Goal: Information Seeking & Learning: Learn about a topic

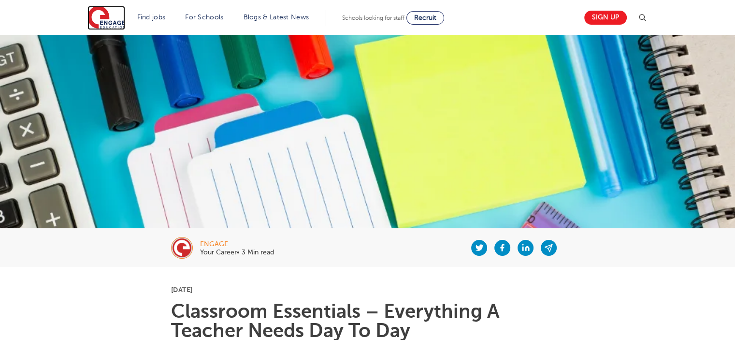
click at [114, 19] on img at bounding box center [106, 18] width 38 height 24
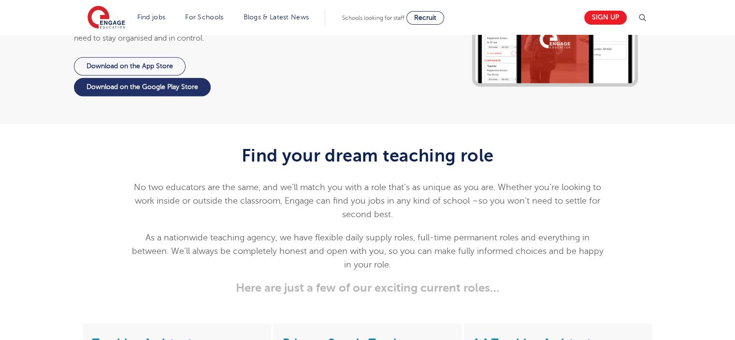
scroll to position [822, 0]
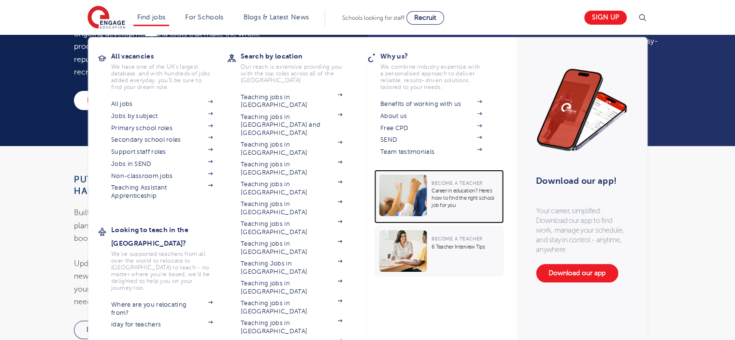
click at [449, 190] on p "Career in education? Here’s how to find the right school job for you" at bounding box center [465, 198] width 67 height 22
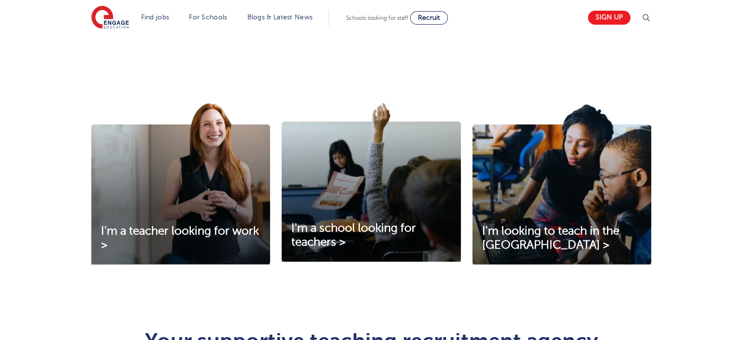
scroll to position [191, 0]
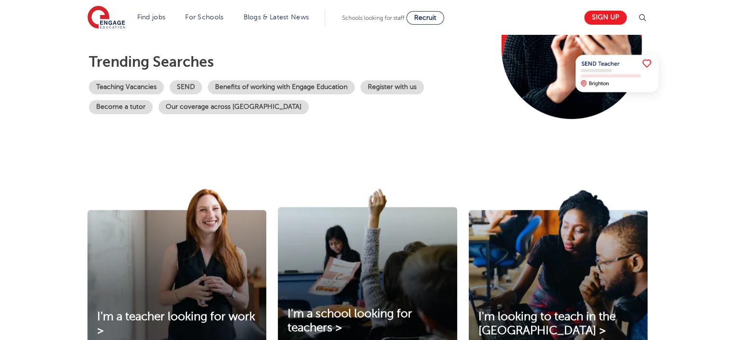
click at [647, 18] on img at bounding box center [643, 18] width 12 height 12
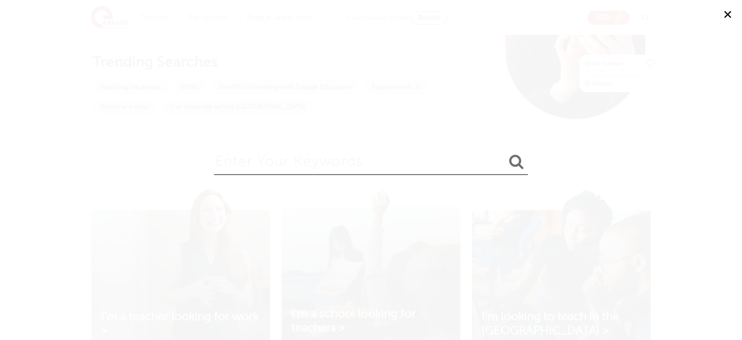
click at [421, 162] on input "search" at bounding box center [371, 159] width 314 height 31
type input "lmp"
click at [505, 153] on button "submit" at bounding box center [516, 162] width 23 height 18
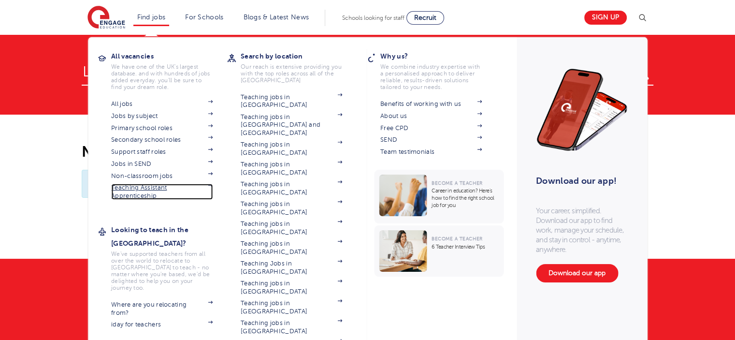
click at [142, 194] on link "Teaching Assistant Apprenticeship" at bounding box center [161, 192] width 101 height 16
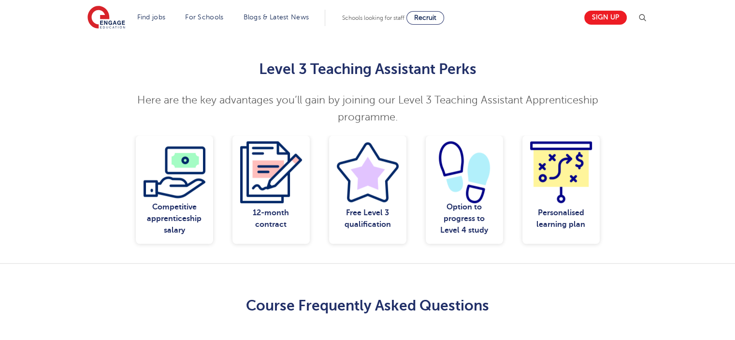
scroll to position [725, 0]
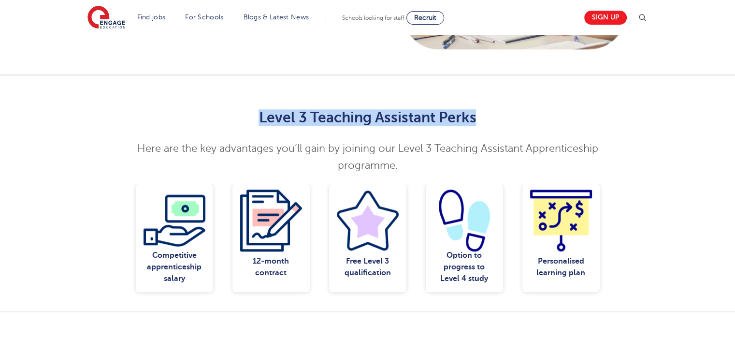
drag, startPoint x: 264, startPoint y: 100, endPoint x: 473, endPoint y: 102, distance: 209.3
click at [473, 109] on h2 "Level 3 Teaching Assistant Perks" at bounding box center [367, 117] width 474 height 16
copy strong "Level 3 Teaching Assistant Perks"
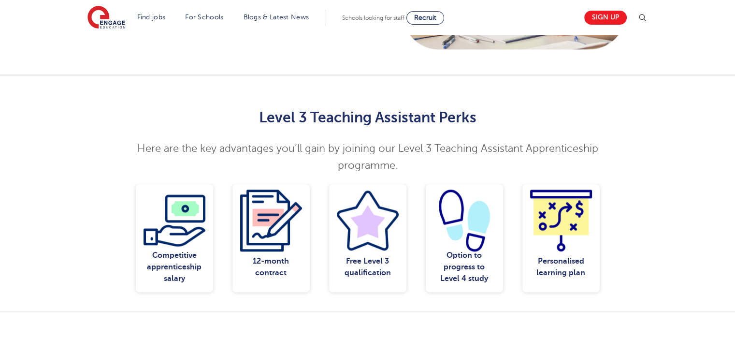
click at [87, 146] on div "Level 3 Teaching Assistant Perks Here are the key advantages you’ll gain by joi…" at bounding box center [367, 139] width 586 height 89
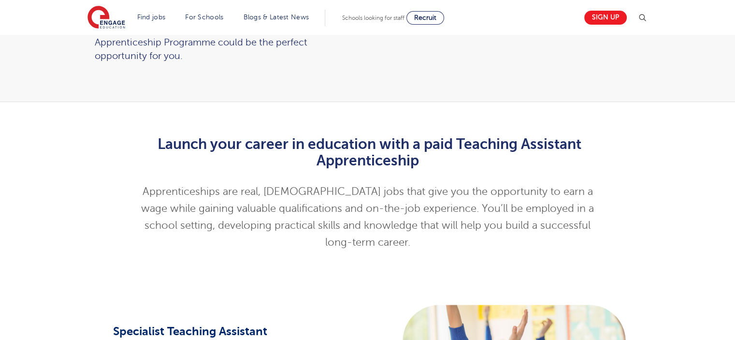
scroll to position [242, 0]
